Goal: Information Seeking & Learning: Check status

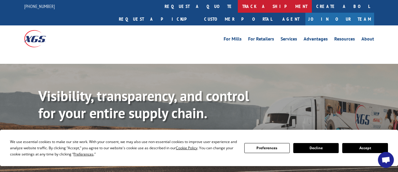
click at [238, 8] on link "track a shipment" at bounding box center [275, 6] width 74 height 13
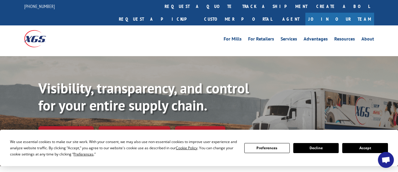
click at [352, 147] on button "Accept" at bounding box center [364, 148] width 45 height 10
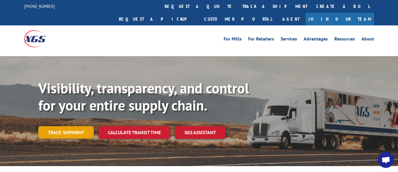
click at [66, 126] on link "Track shipment" at bounding box center [65, 132] width 55 height 12
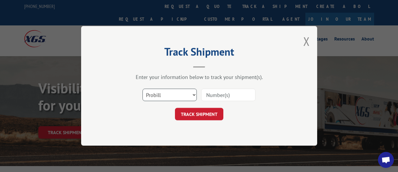
click at [193, 94] on select "Select category... Probill BOL PO" at bounding box center [170, 95] width 54 height 12
select select "bol"
click at [143, 89] on select "Select category... Probill BOL PO" at bounding box center [170, 95] width 54 height 12
click at [225, 95] on input at bounding box center [228, 95] width 54 height 12
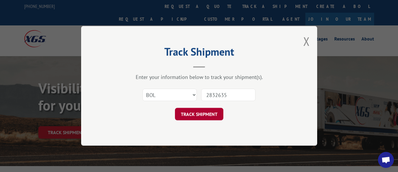
type input "2832635"
click at [196, 113] on button "TRACK SHIPMENT" at bounding box center [199, 114] width 48 height 12
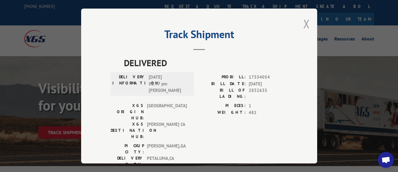
click at [304, 23] on button "Close modal" at bounding box center [306, 24] width 6 height 16
